Goal: Find specific page/section: Find specific page/section

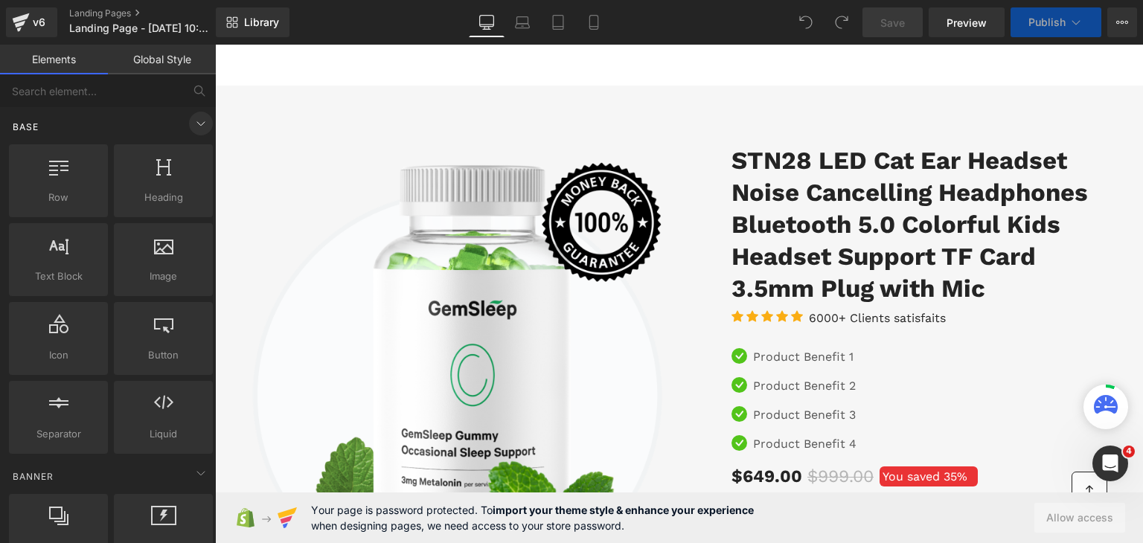
click at [192, 130] on icon at bounding box center [201, 124] width 18 height 18
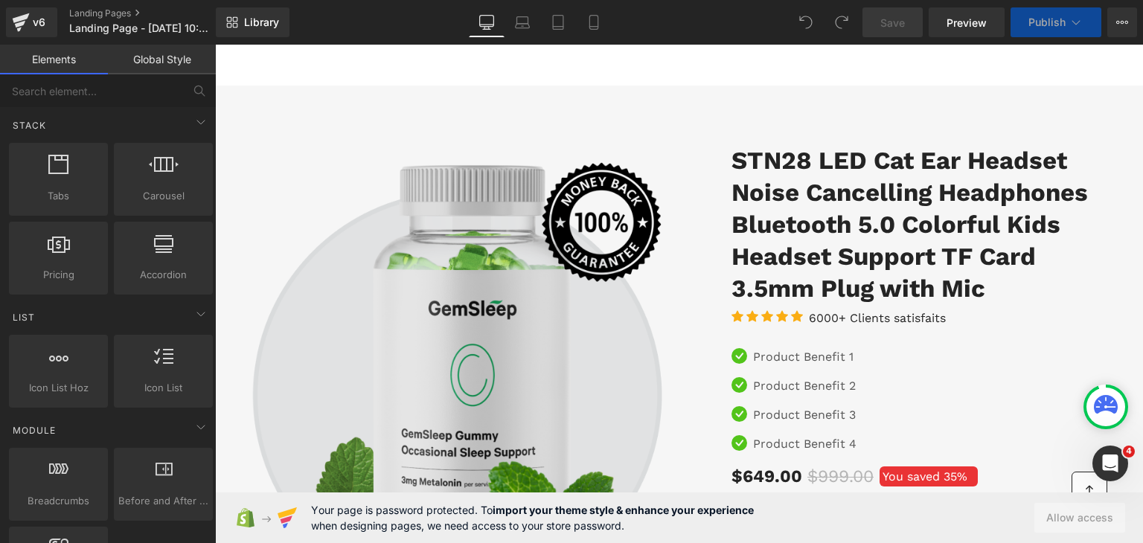
scroll to position [298, 0]
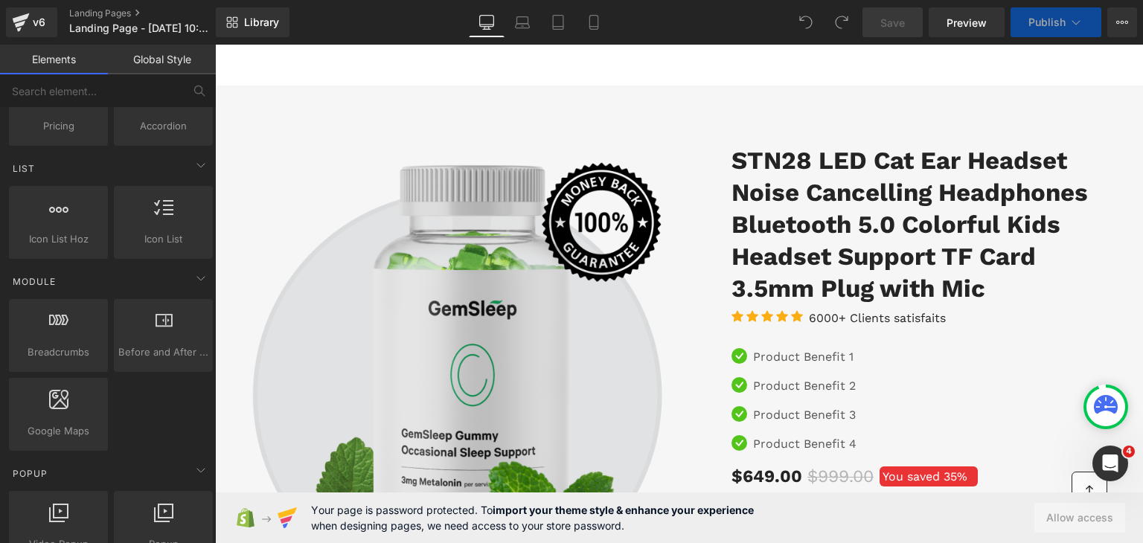
click at [648, 159] on img at bounding box center [461, 373] width 435 height 456
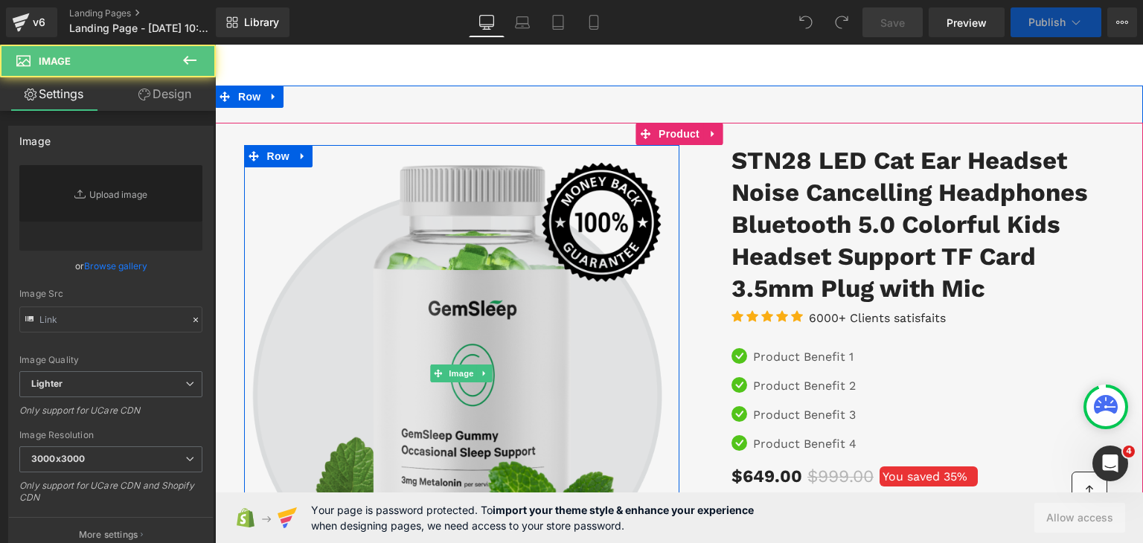
click at [572, 229] on img at bounding box center [461, 373] width 435 height 456
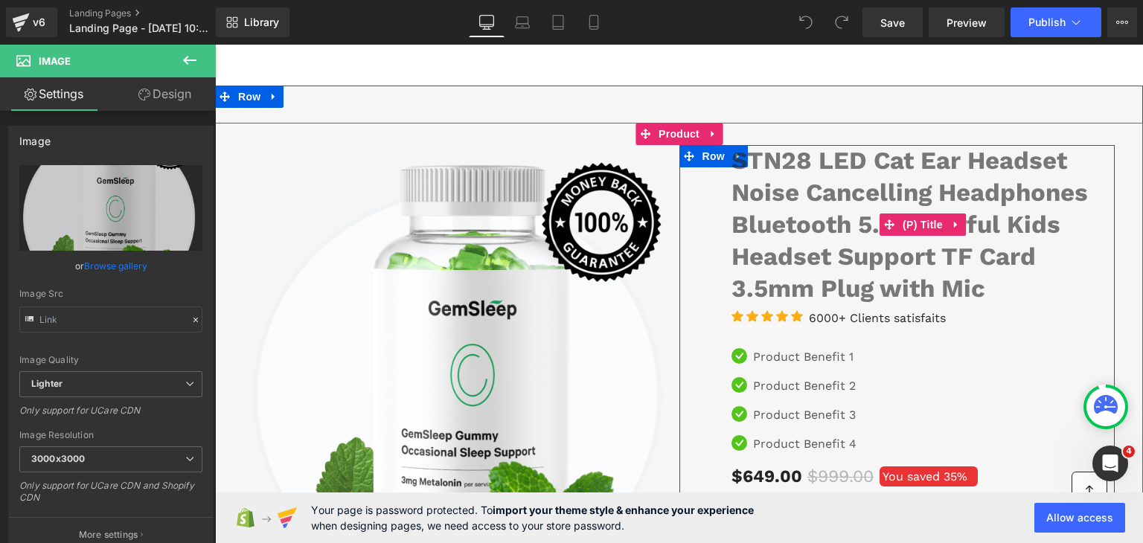
click at [817, 208] on link "STN28 LED Cat Ear Headset Noise Cancelling Headphones Bluetooth 5.0 Colorful Ki…" at bounding box center [923, 225] width 383 height 160
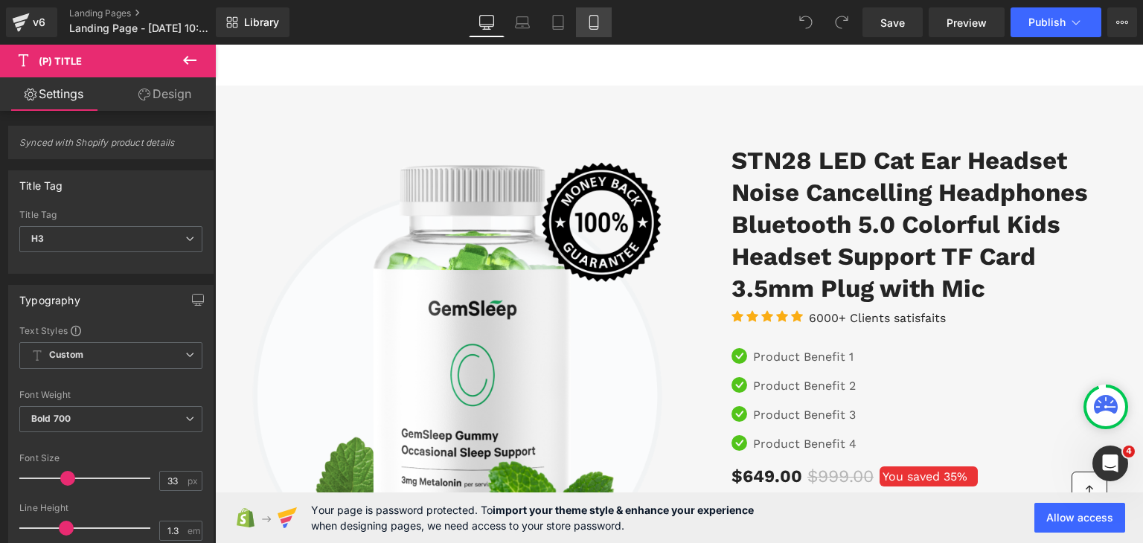
click at [590, 28] on icon at bounding box center [593, 22] width 15 height 15
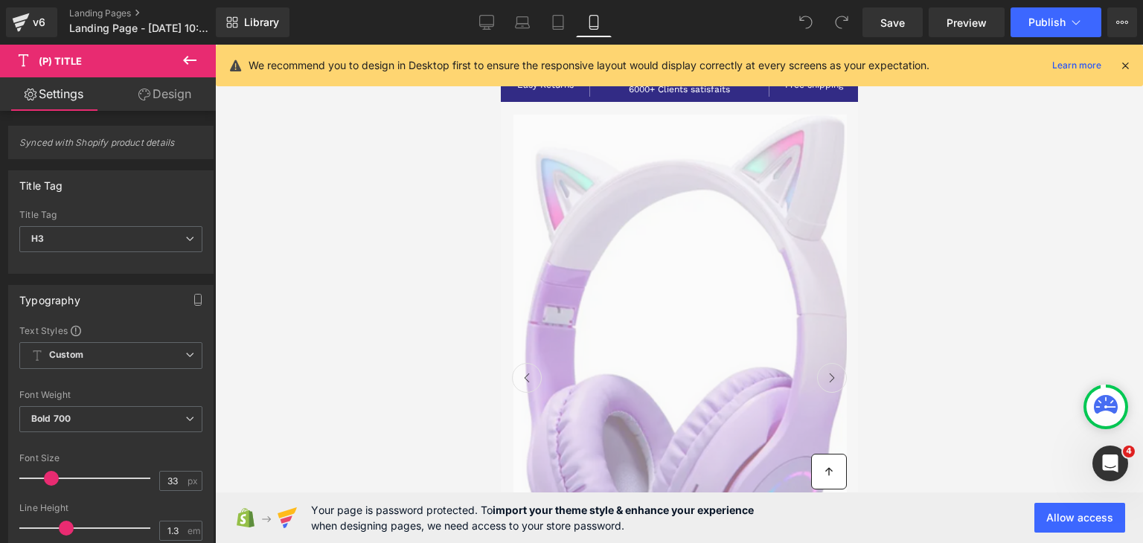
scroll to position [0, 0]
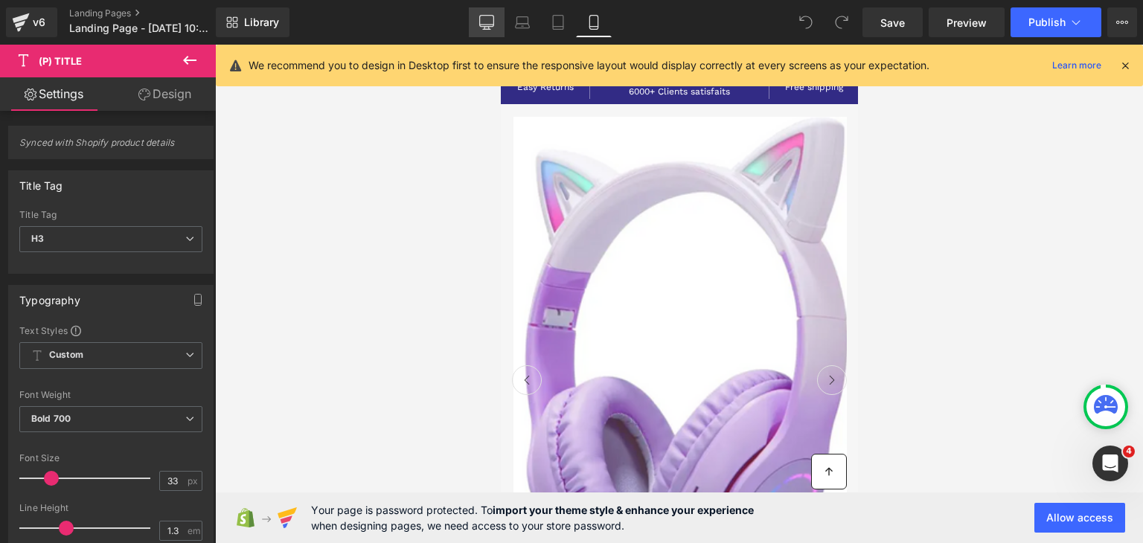
click at [485, 22] on icon at bounding box center [486, 22] width 15 height 15
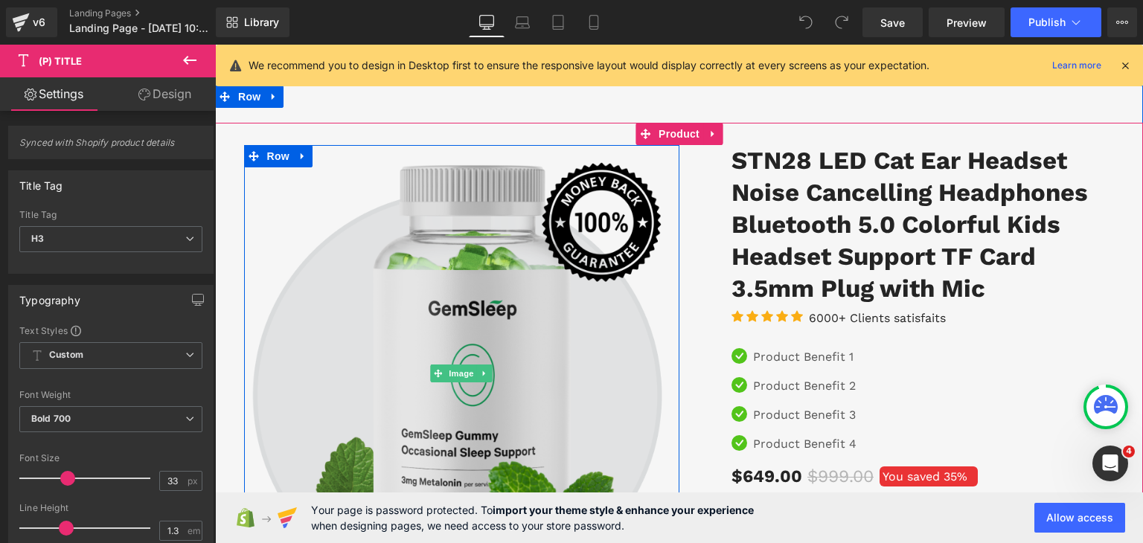
click at [640, 164] on img at bounding box center [461, 373] width 435 height 456
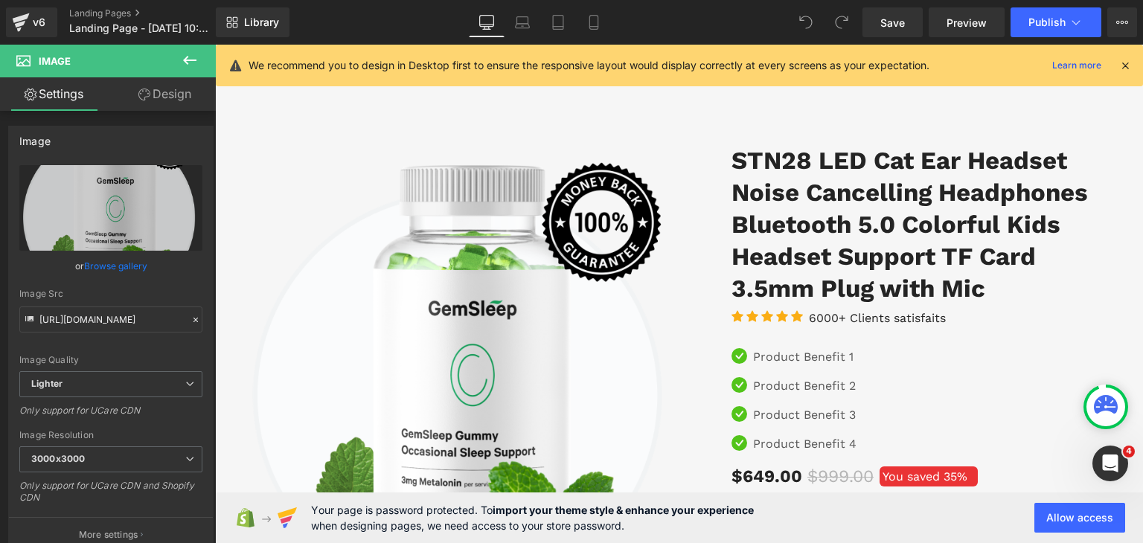
click at [1126, 60] on icon at bounding box center [1125, 65] width 13 height 13
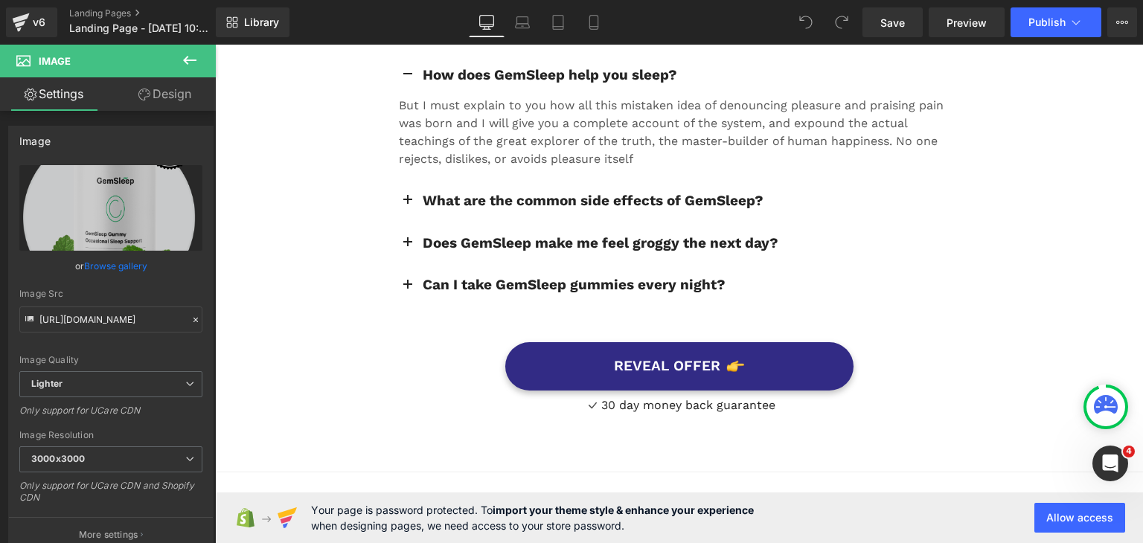
scroll to position [5599, 0]
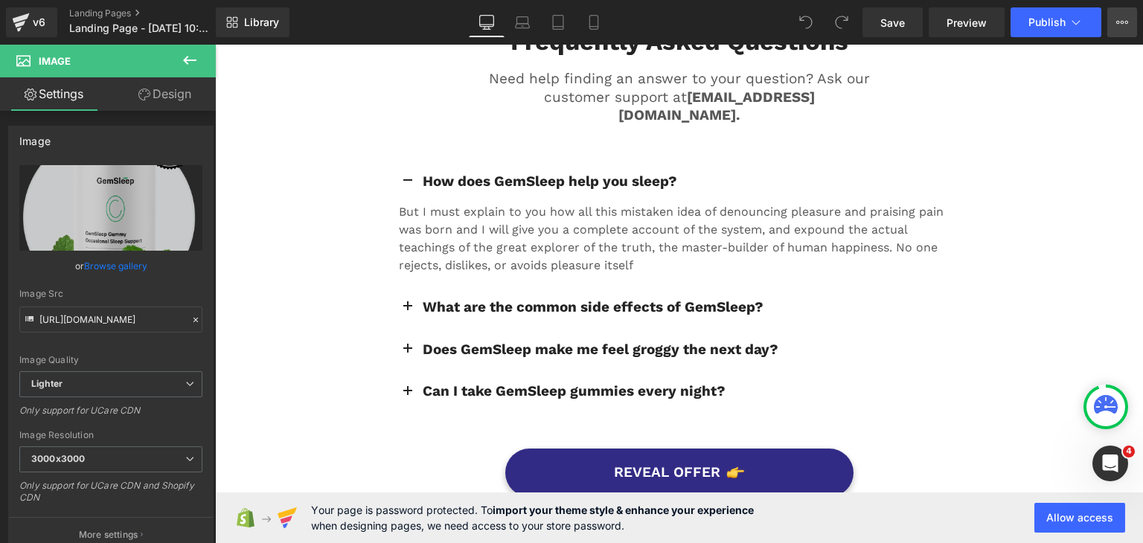
click at [1128, 25] on button "View Live Page View with current Template Save Template to Library Schedule Pub…" at bounding box center [1122, 22] width 30 height 30
